Goal: Transaction & Acquisition: Purchase product/service

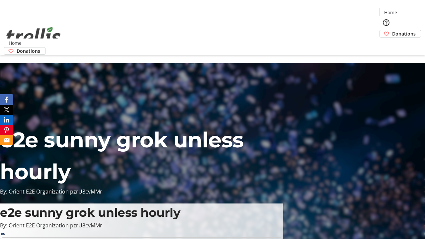
click at [392, 30] on span "Donations" at bounding box center [404, 33] width 24 height 7
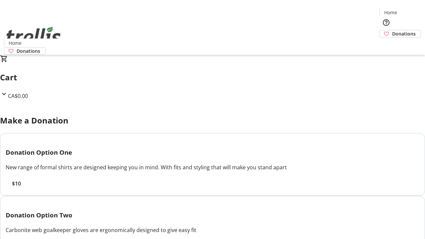
click at [21, 187] on span "$10" at bounding box center [16, 183] width 9 height 8
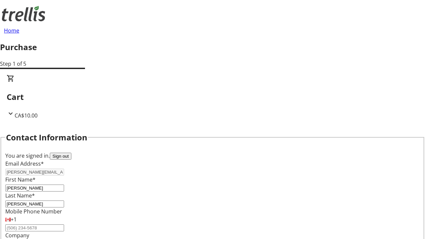
select select "CA"
select select "BC"
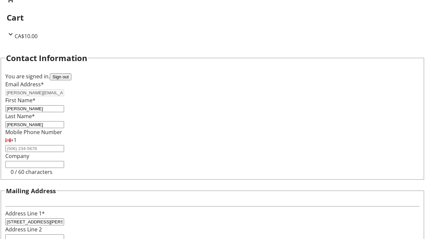
type input "Kelowna"
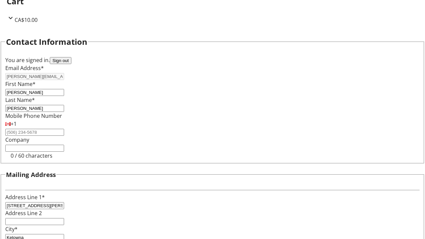
type input "V1Y 0C2"
